Goal: Task Accomplishment & Management: Use online tool/utility

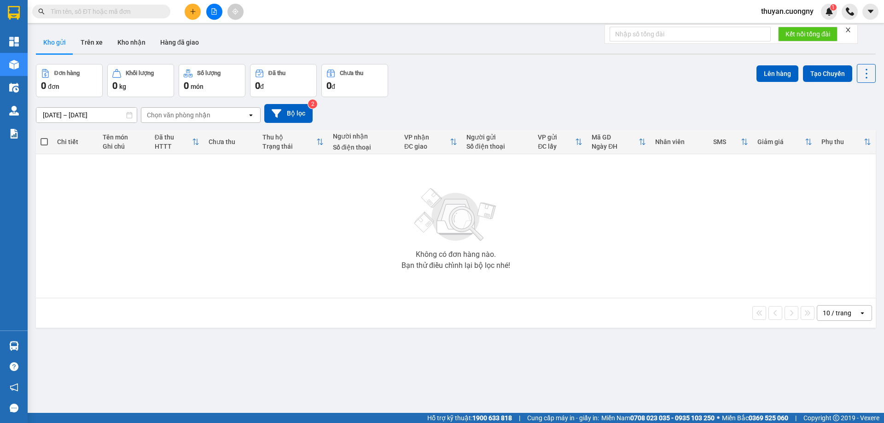
drag, startPoint x: 93, startPoint y: 20, endPoint x: 99, endPoint y: 13, distance: 9.4
click at [94, 18] on div "Kết quả tìm kiếm ( 0 ) Bộ lọc No Data thuyan.cuongny 1" at bounding box center [442, 11] width 884 height 23
click at [104, 7] on input "text" at bounding box center [105, 11] width 109 height 10
paste input "0393101180"
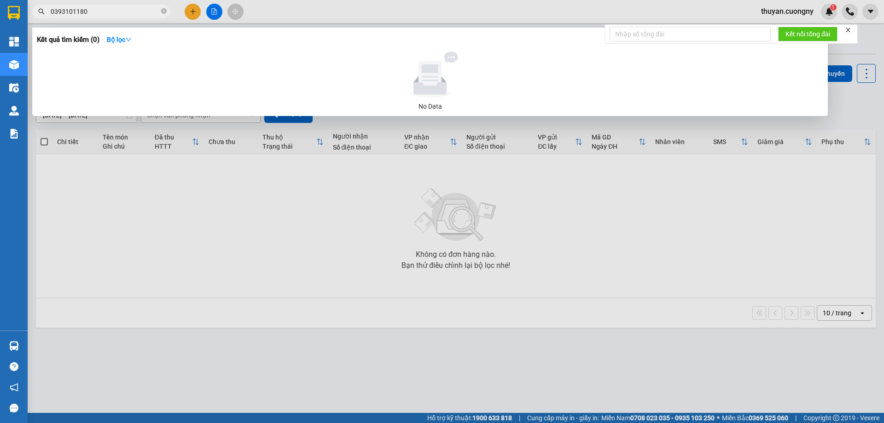
type input "0393101180"
click at [161, 12] on icon "close-circle" at bounding box center [164, 11] width 6 height 6
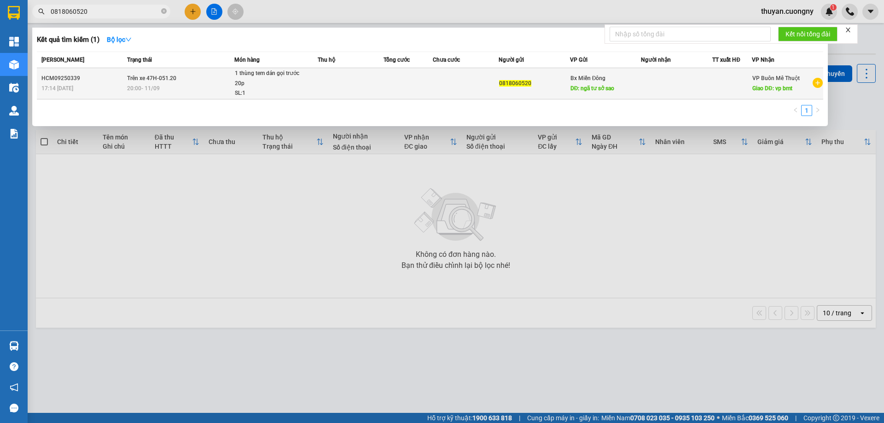
type input "0818060520"
click at [390, 81] on td at bounding box center [407, 83] width 49 height 31
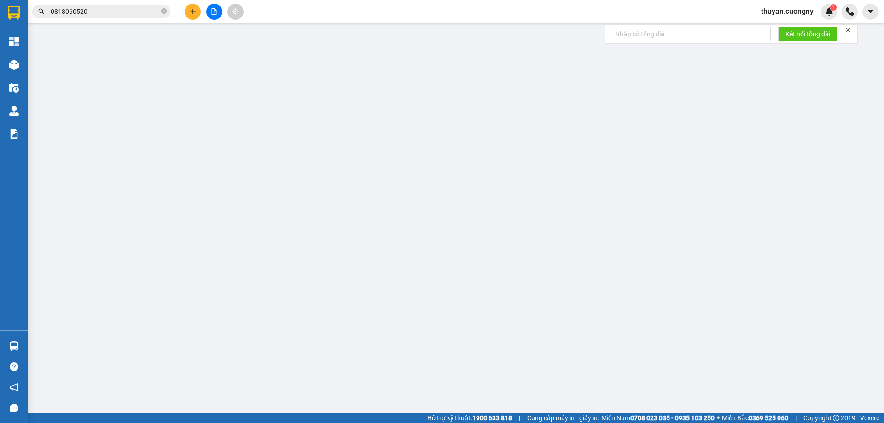
type input "0818060520"
type input "ngã tư sở sao"
type input "vp bmt"
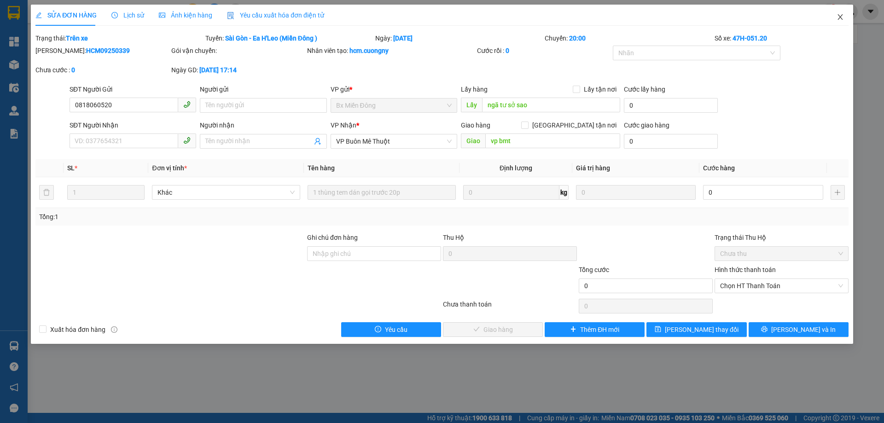
click at [840, 14] on icon "close" at bounding box center [839, 16] width 7 height 7
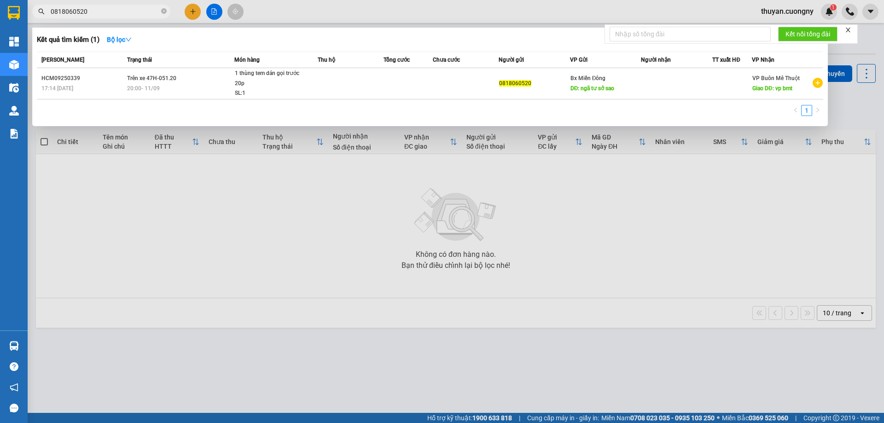
click at [123, 6] on span "0818060520" at bounding box center [101, 12] width 138 height 14
click at [124, 13] on input "0818060520" at bounding box center [105, 11] width 109 height 10
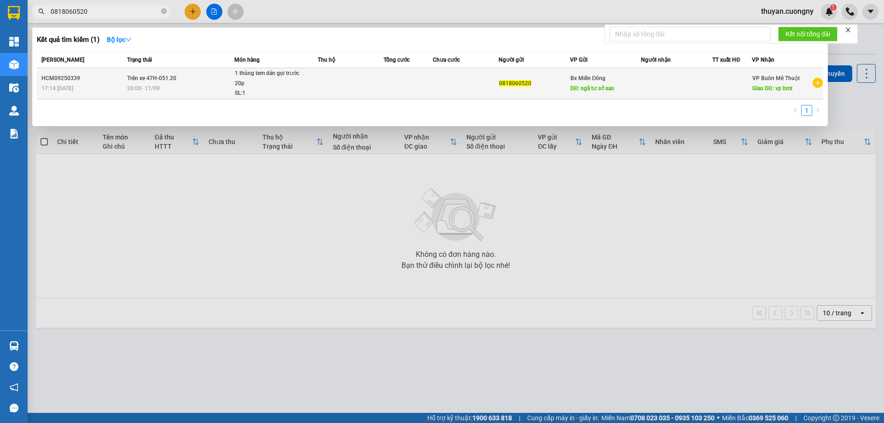
click at [364, 86] on td at bounding box center [351, 83] width 66 height 31
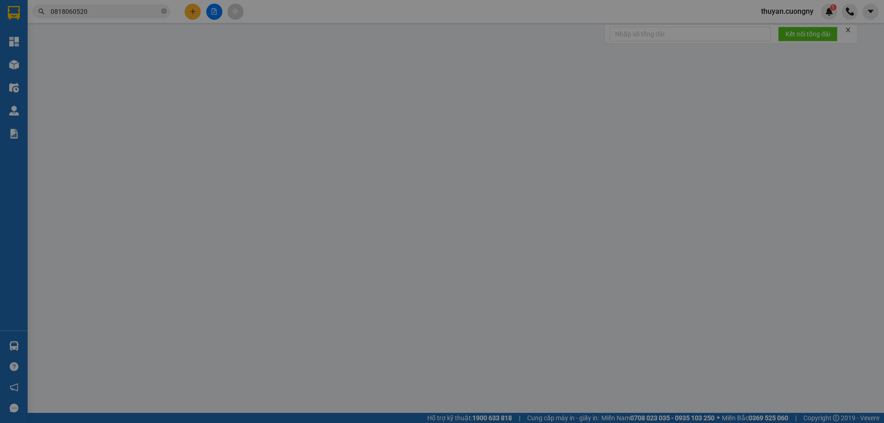
type input "0818060520"
type input "ngã tư sở sao"
type input "vp bmt"
